Goal: Find specific page/section: Find specific page/section

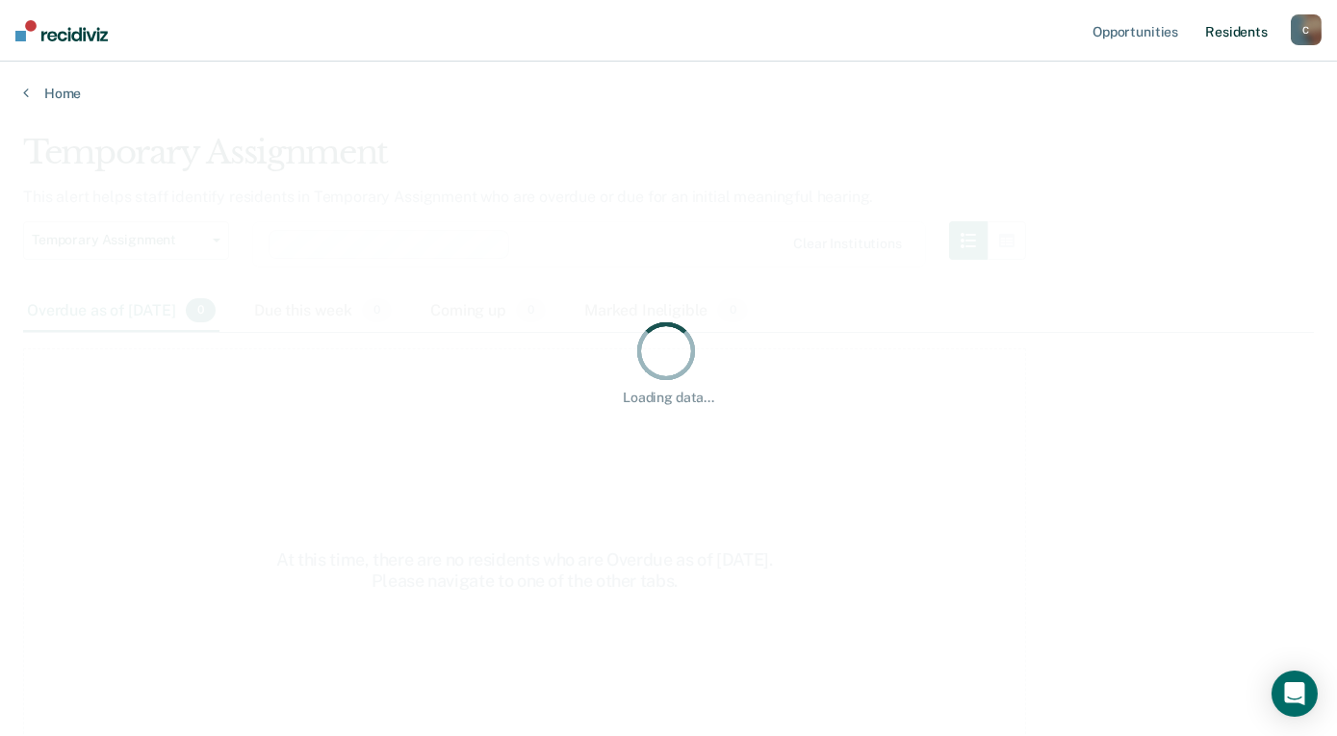
click at [1230, 35] on link "Resident s" at bounding box center [1236, 31] width 70 height 62
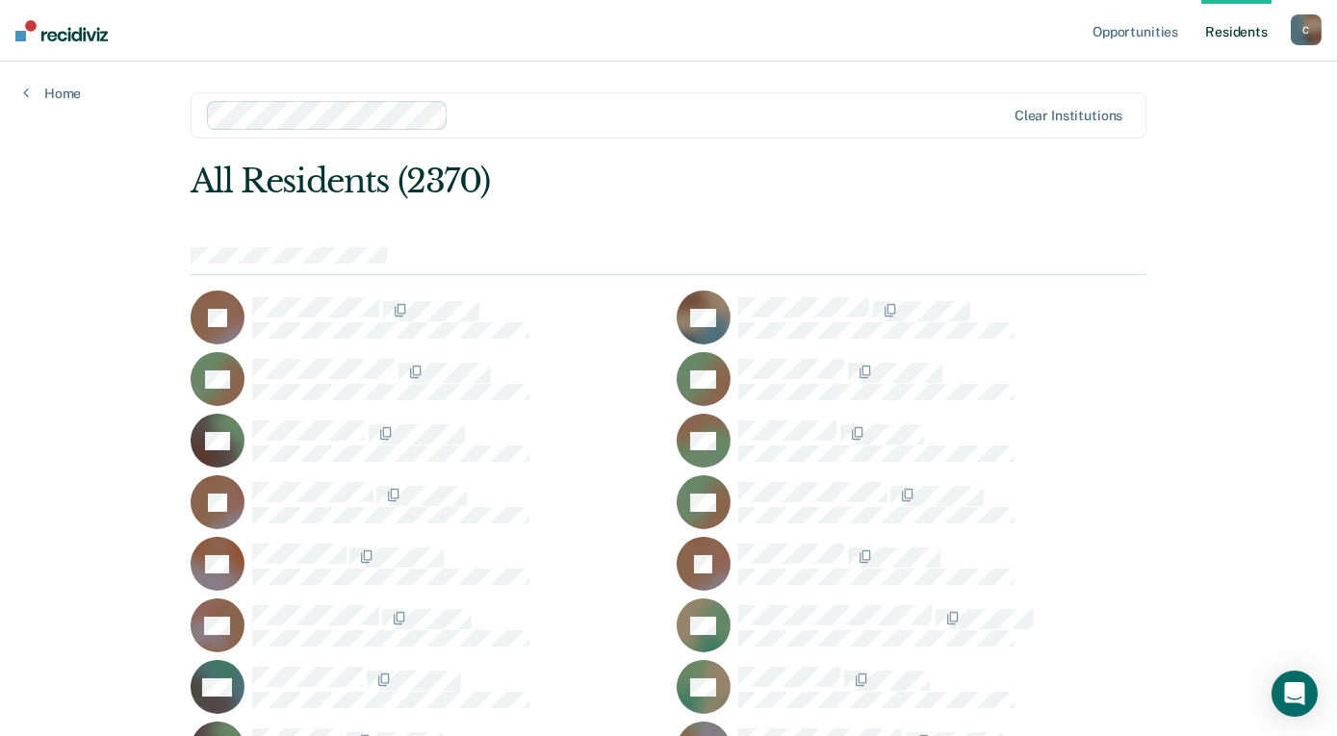
scroll to position [42433, 0]
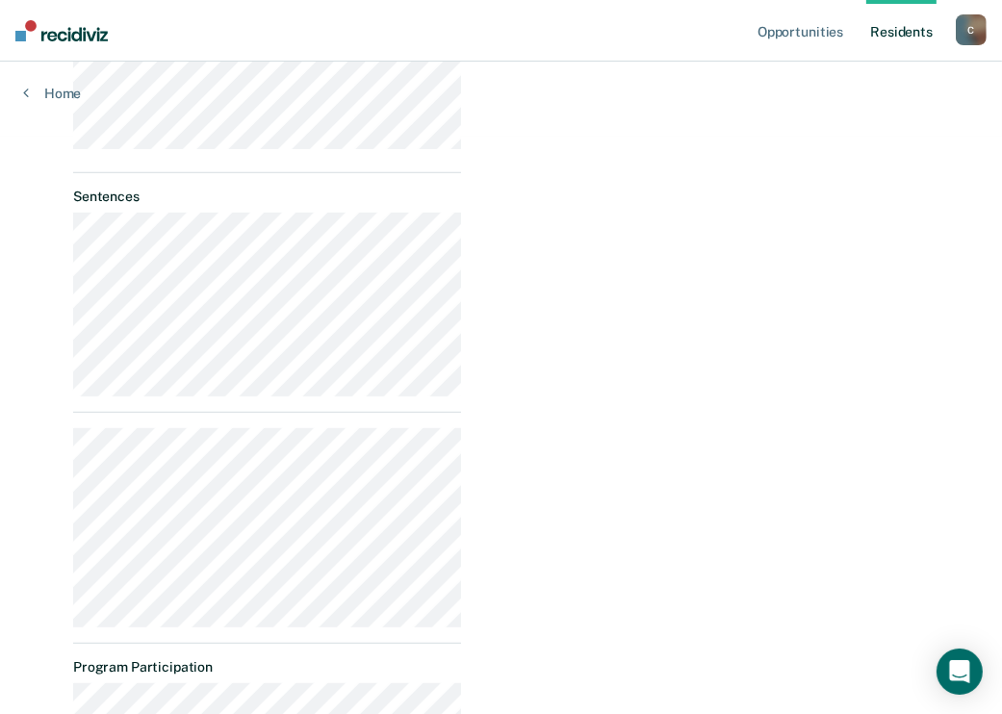
scroll to position [673, 0]
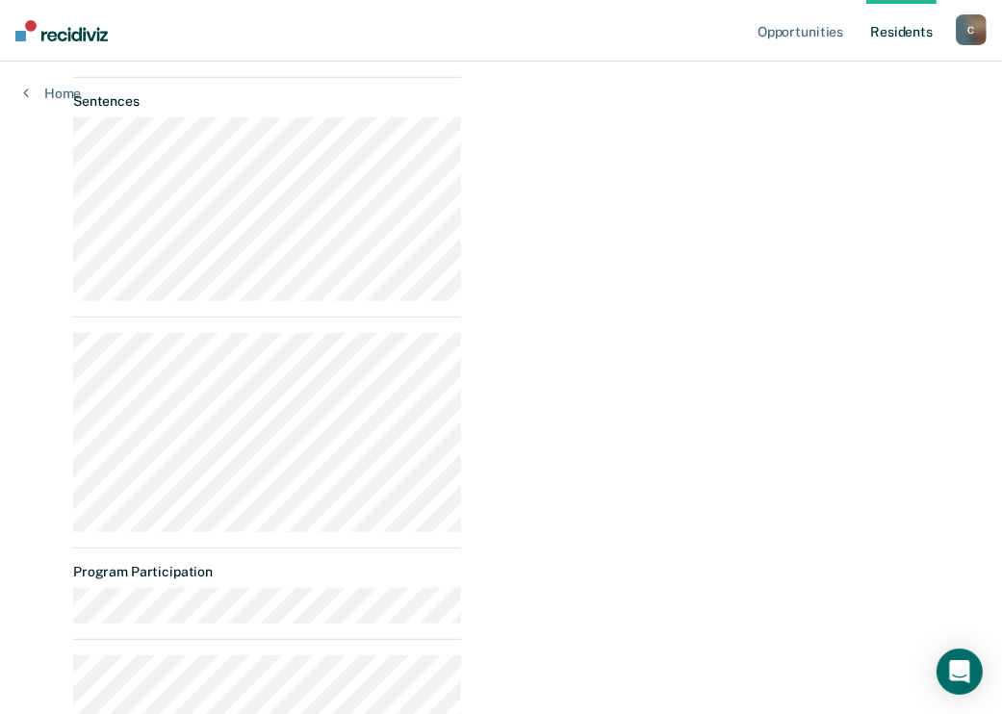
click at [519, 165] on div "Opportunities None for now New opportunities will appear here." at bounding box center [702, 167] width 452 height 1325
click at [679, 182] on div "Opportunities None for now New opportunities will appear here." at bounding box center [702, 167] width 452 height 1325
